Goal: Information Seeking & Learning: Learn about a topic

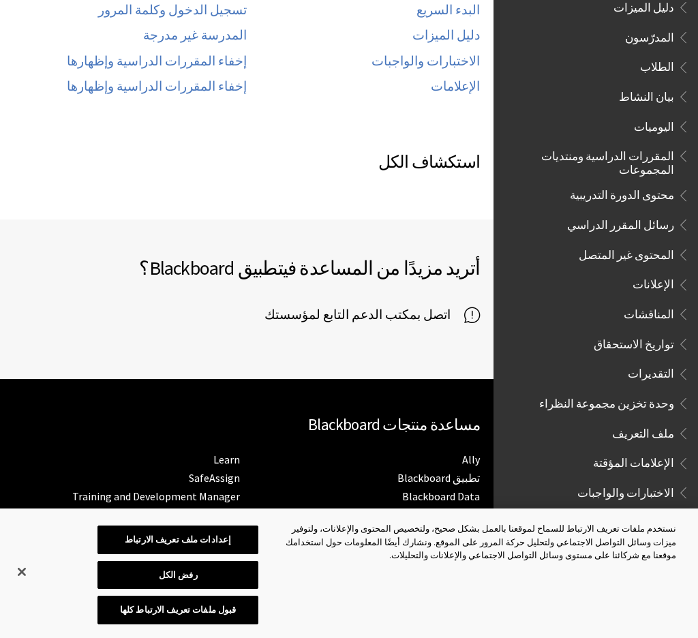
scroll to position [877, 0]
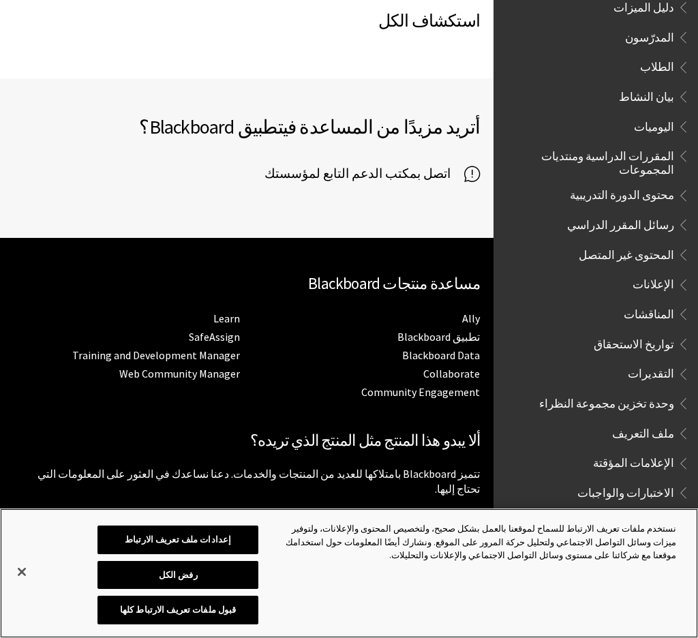
click at [202, 586] on button "قبول ملفات تعريف الارتباط كلها" at bounding box center [177, 610] width 161 height 29
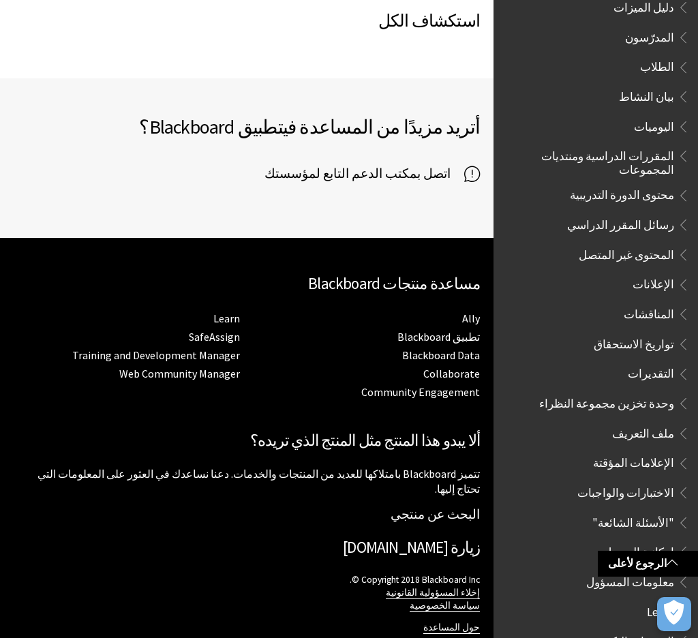
click at [204, 586] on div "زيارة Blackboard.com ‎© Copyright 2018 Blackboard Inc. إخلاء المسؤولية القانوني…" at bounding box center [247, 607] width 466 height 170
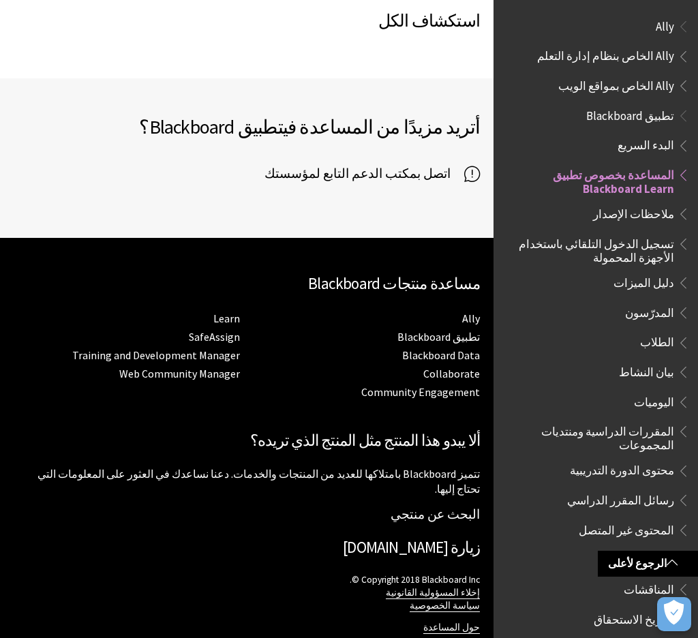
scroll to position [0, 0]
click at [654, 111] on span "تطبيق Blackboard" at bounding box center [630, 113] width 88 height 18
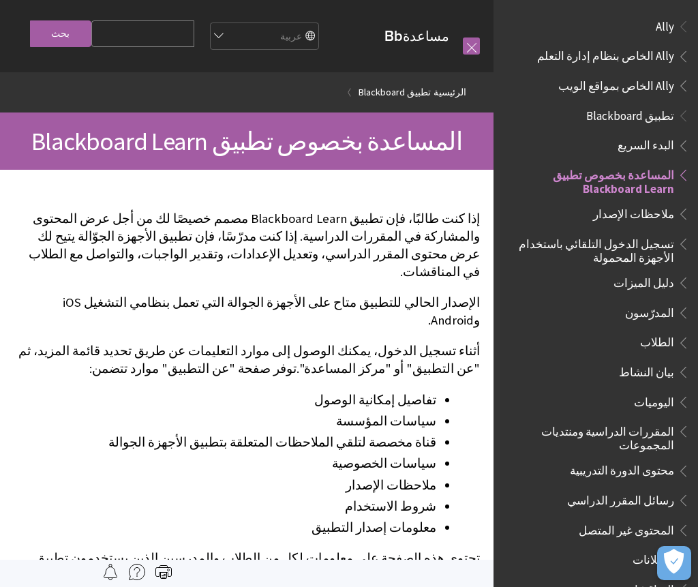
scroll to position [141, 0]
